Goal: Navigation & Orientation: Find specific page/section

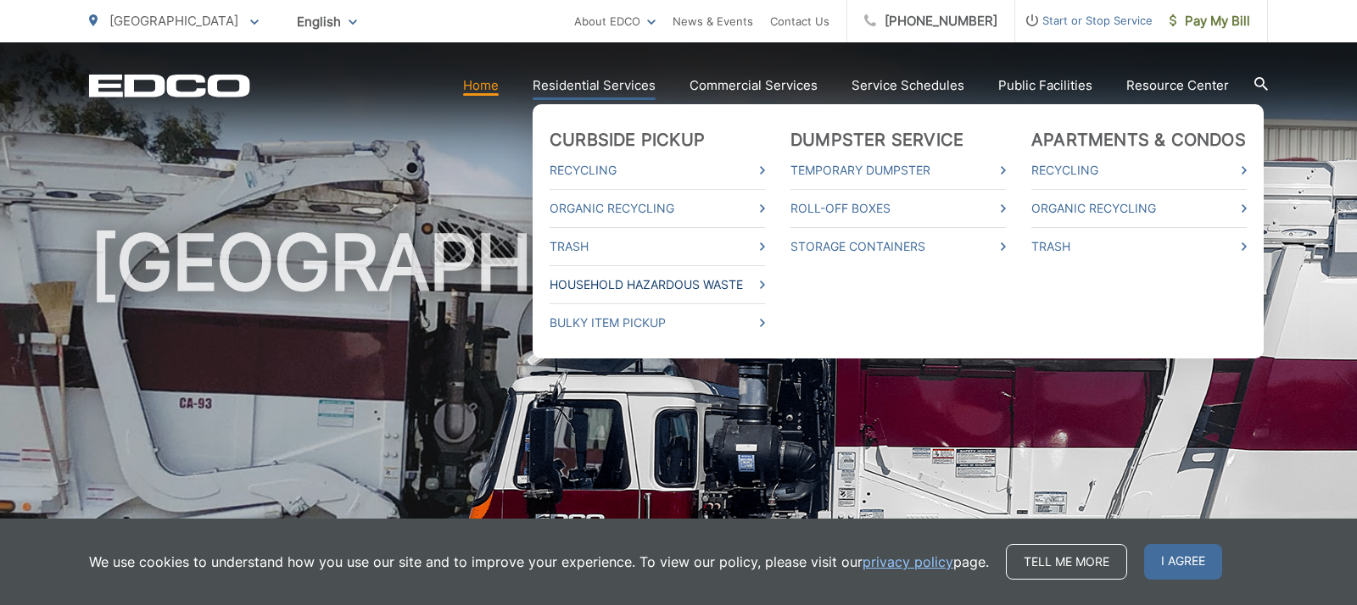
click at [601, 283] on link "Household Hazardous Waste" at bounding box center [656, 285] width 215 height 20
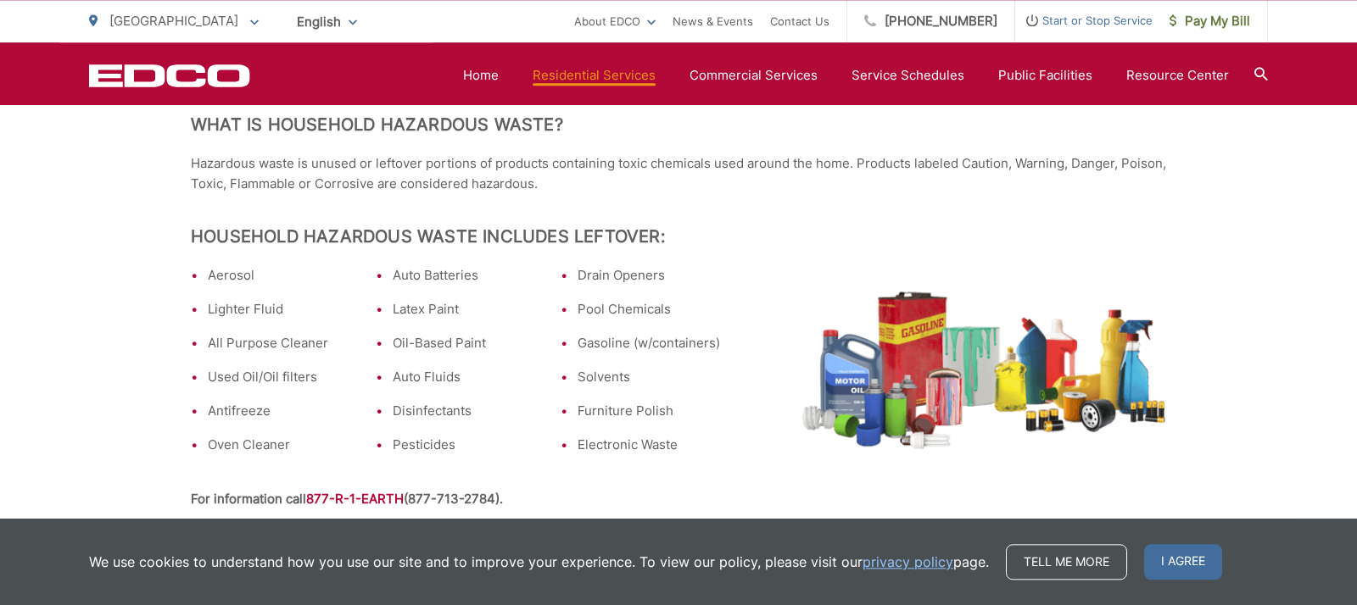
scroll to position [351, 0]
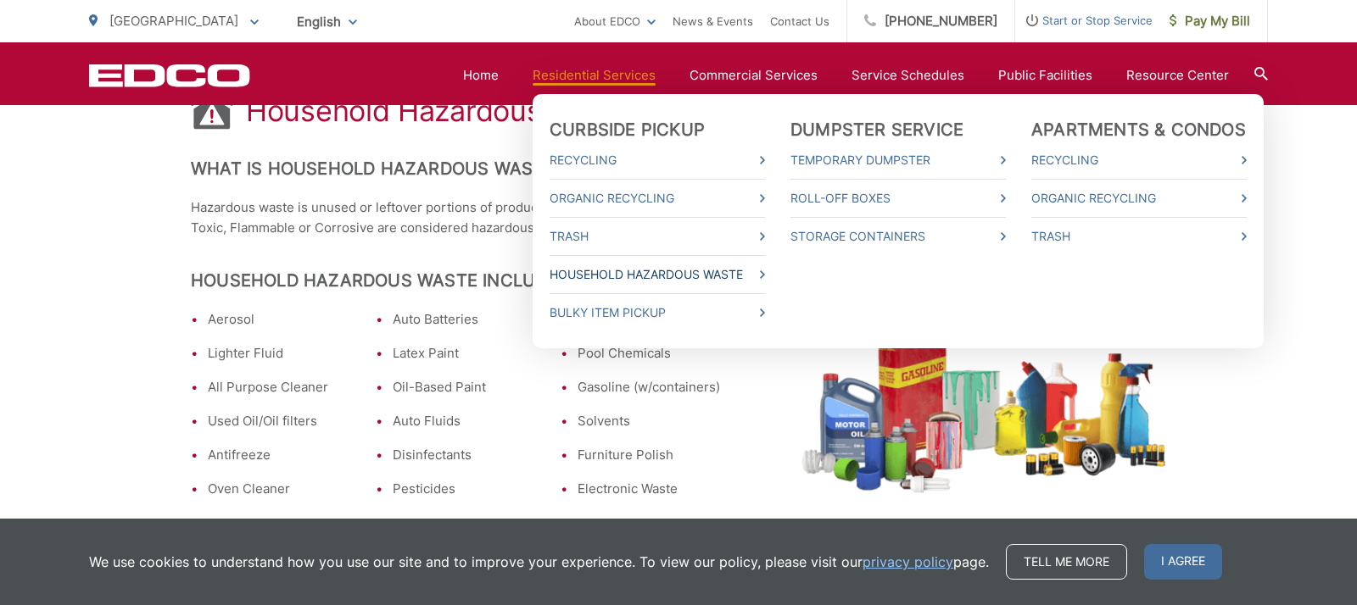
click at [597, 270] on link "Household Hazardous Waste" at bounding box center [656, 275] width 215 height 20
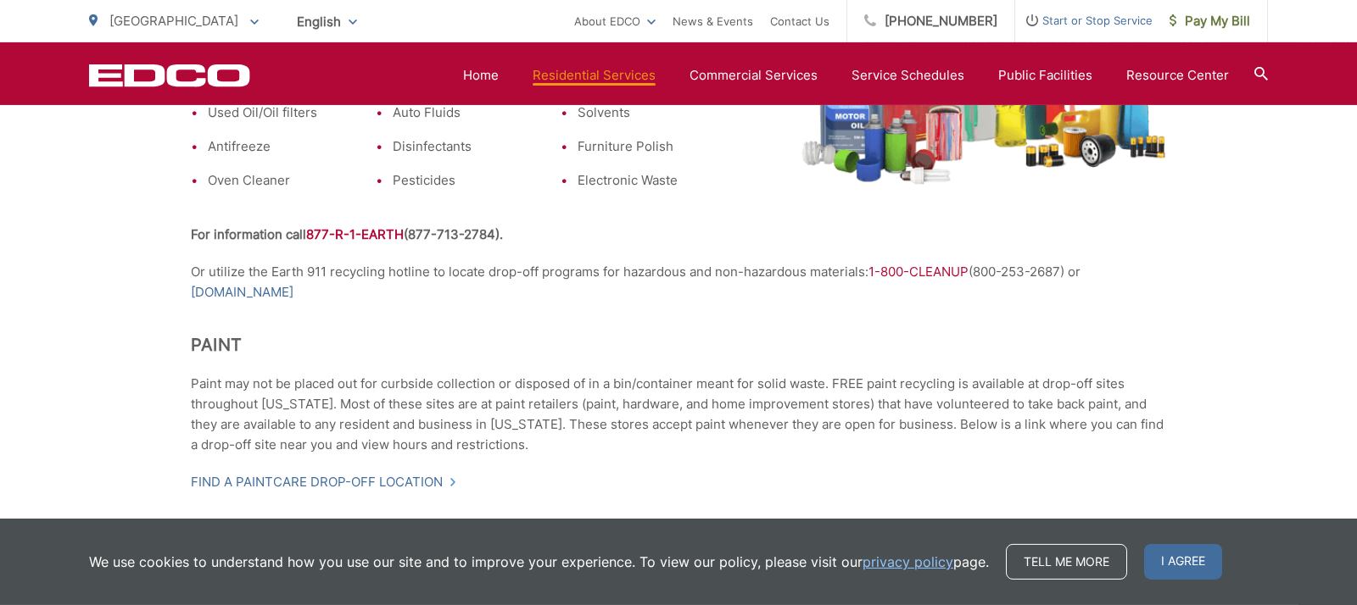
scroll to position [702, 0]
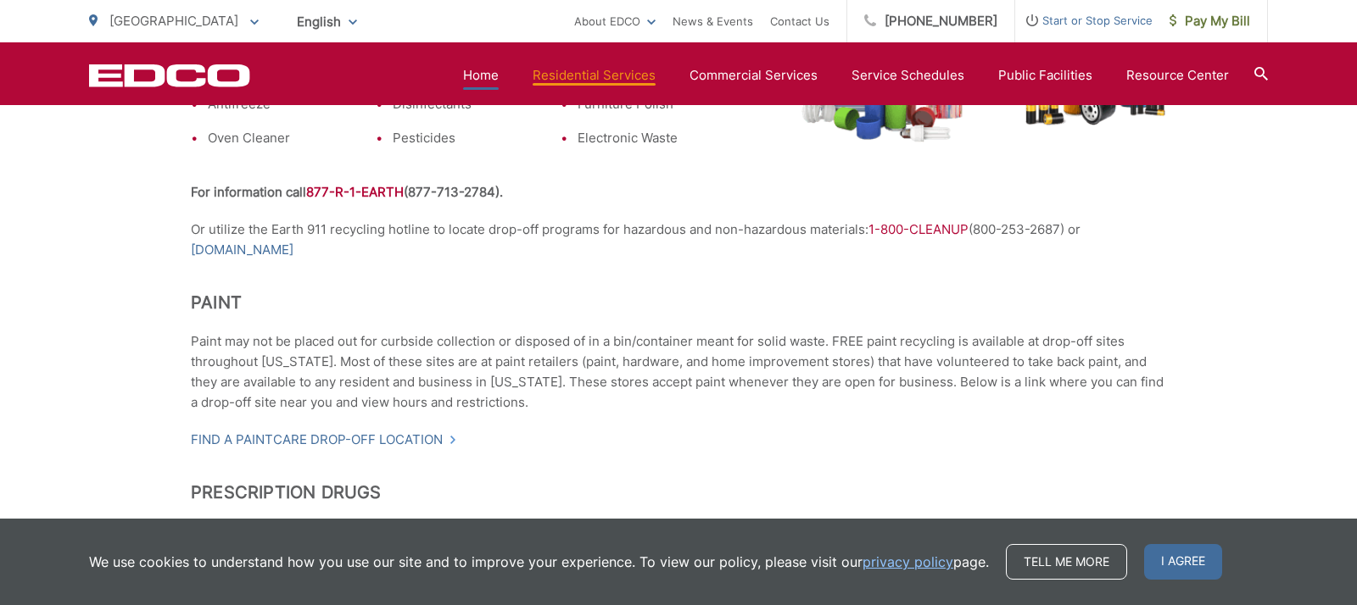
click at [499, 78] on link "Home" at bounding box center [481, 75] width 36 height 20
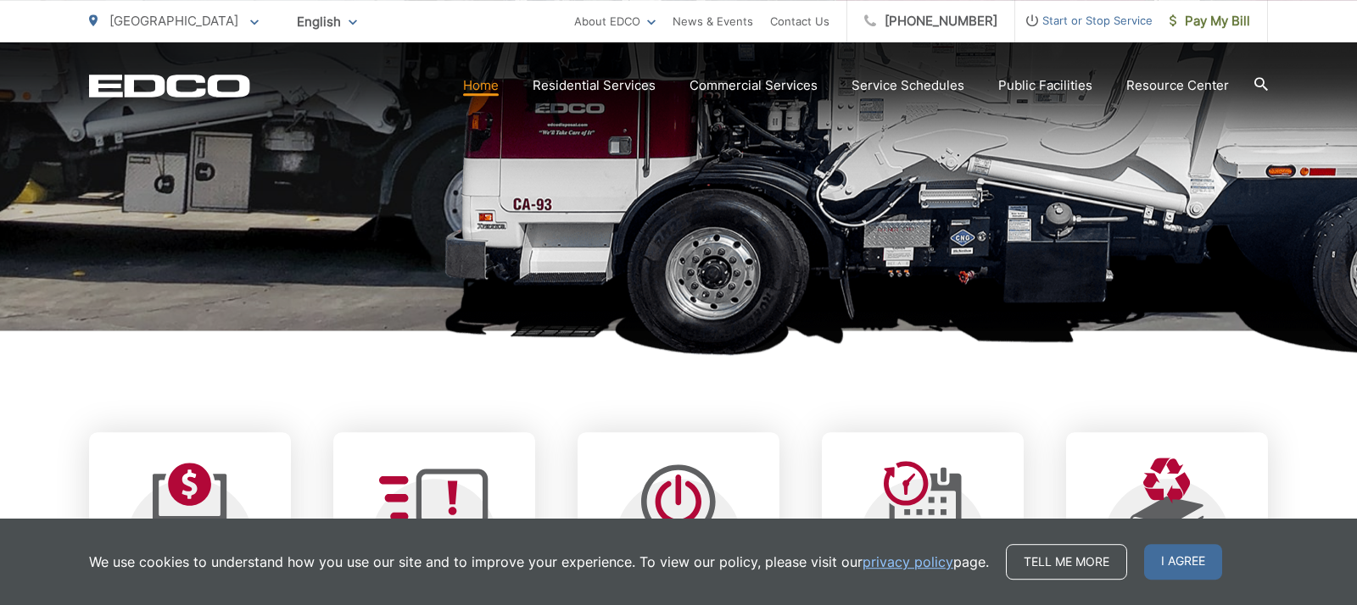
scroll to position [468, 0]
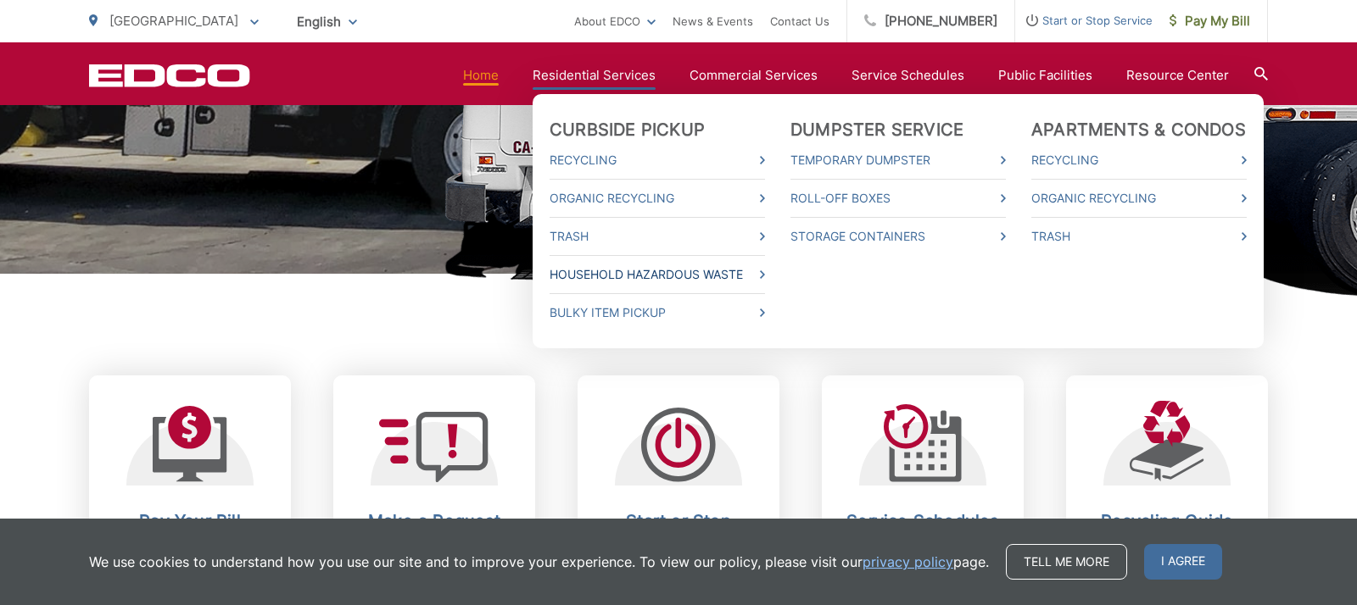
click at [657, 272] on link "Household Hazardous Waste" at bounding box center [656, 275] width 215 height 20
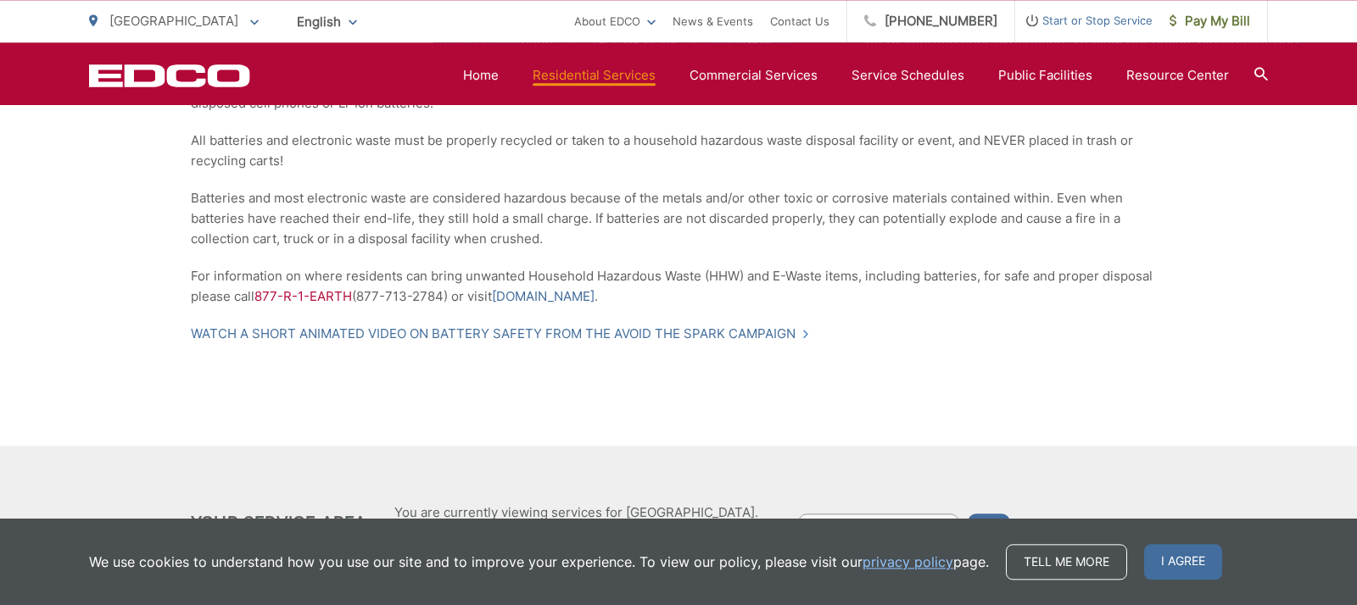
scroll to position [1489, 0]
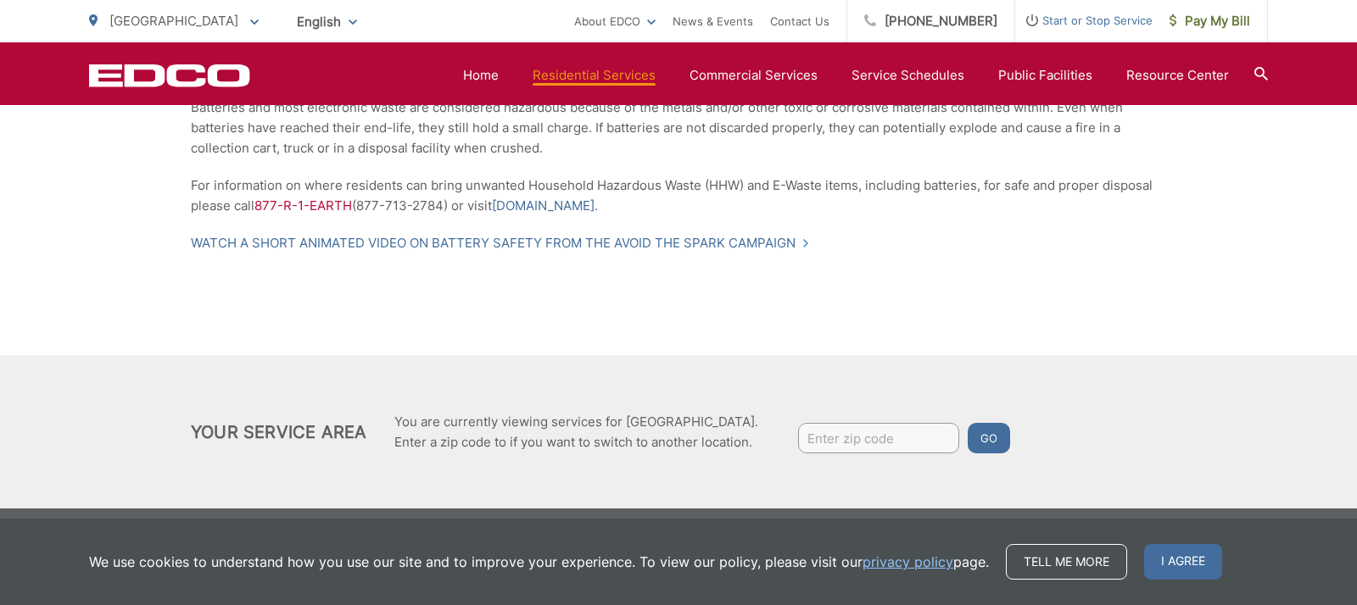
click at [839, 428] on input "Enter zip code" at bounding box center [878, 438] width 161 height 31
type input "92020"
click at [984, 429] on button "Go" at bounding box center [989, 438] width 42 height 31
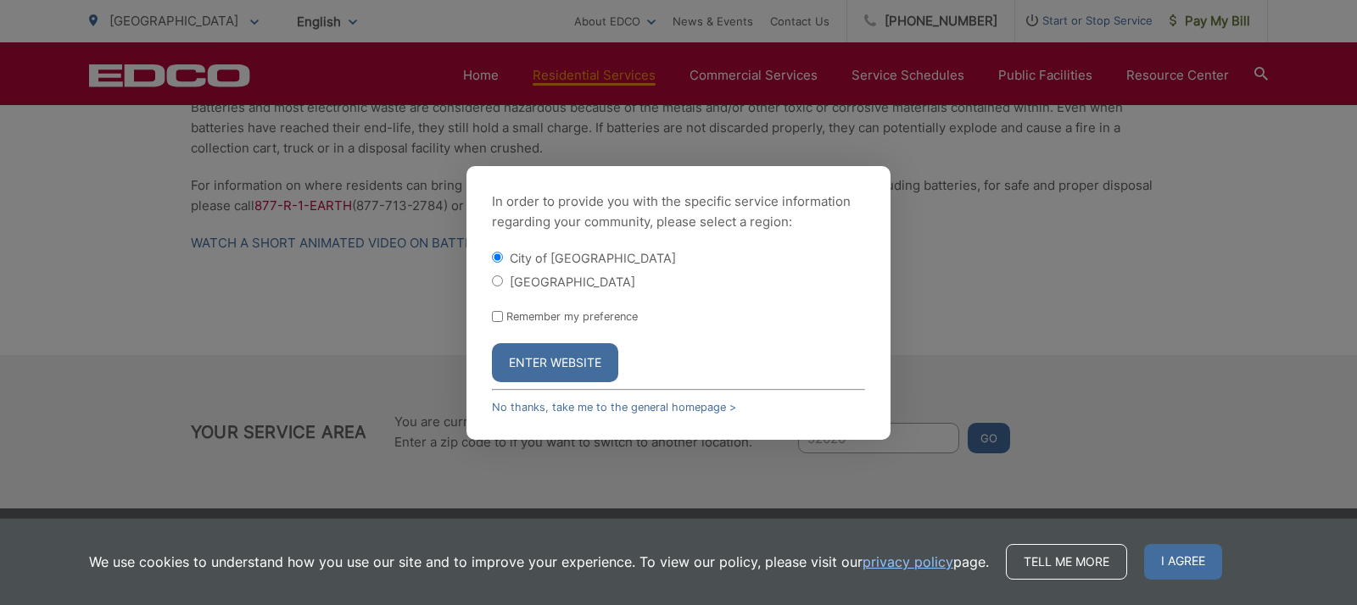
click at [566, 361] on button "Enter Website" at bounding box center [555, 362] width 126 height 39
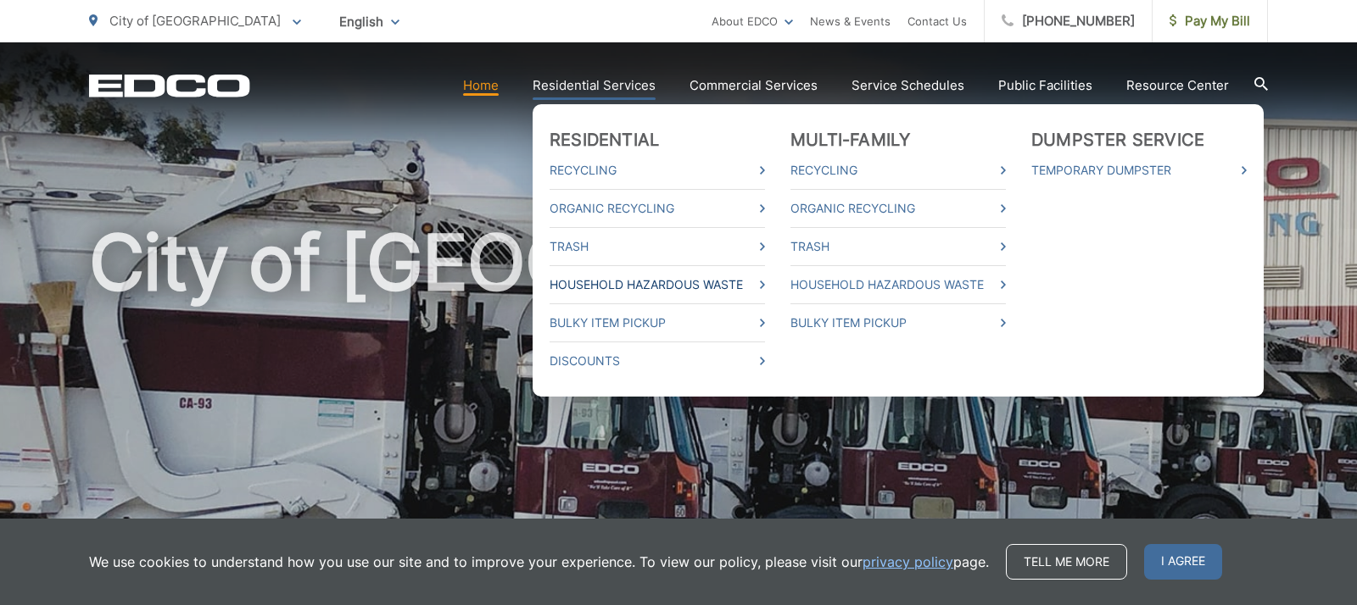
click at [601, 282] on link "Household Hazardous Waste" at bounding box center [656, 285] width 215 height 20
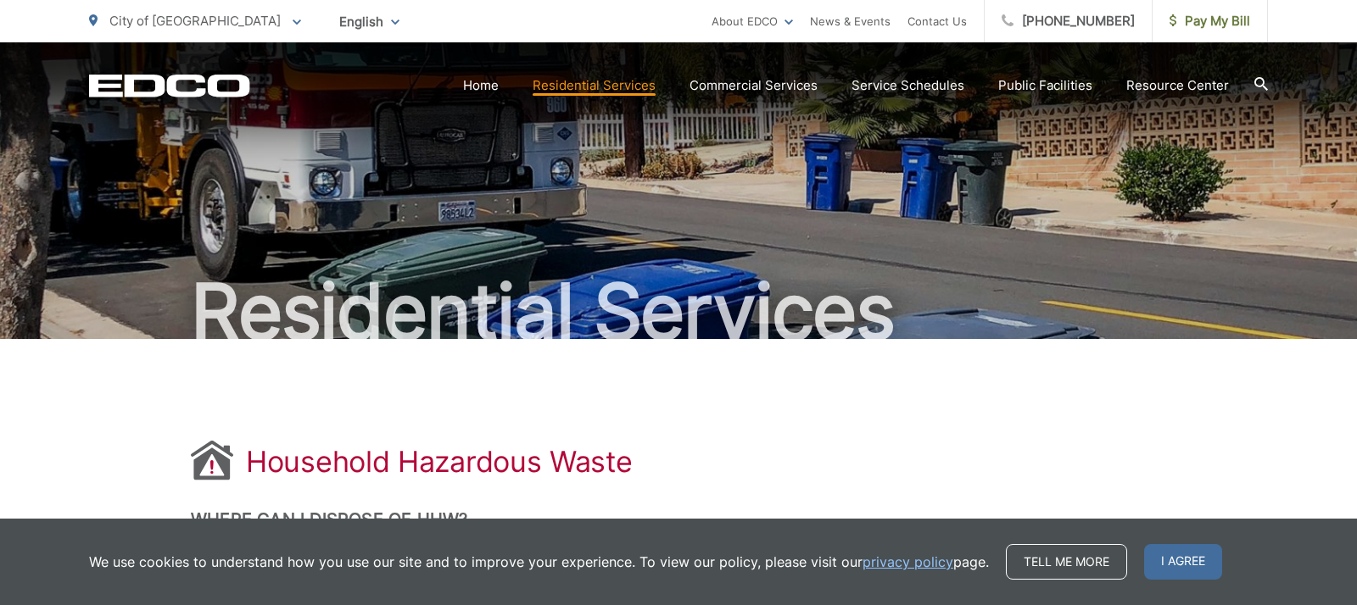
scroll to position [234, 0]
